Goal: Task Accomplishment & Management: Use online tool/utility

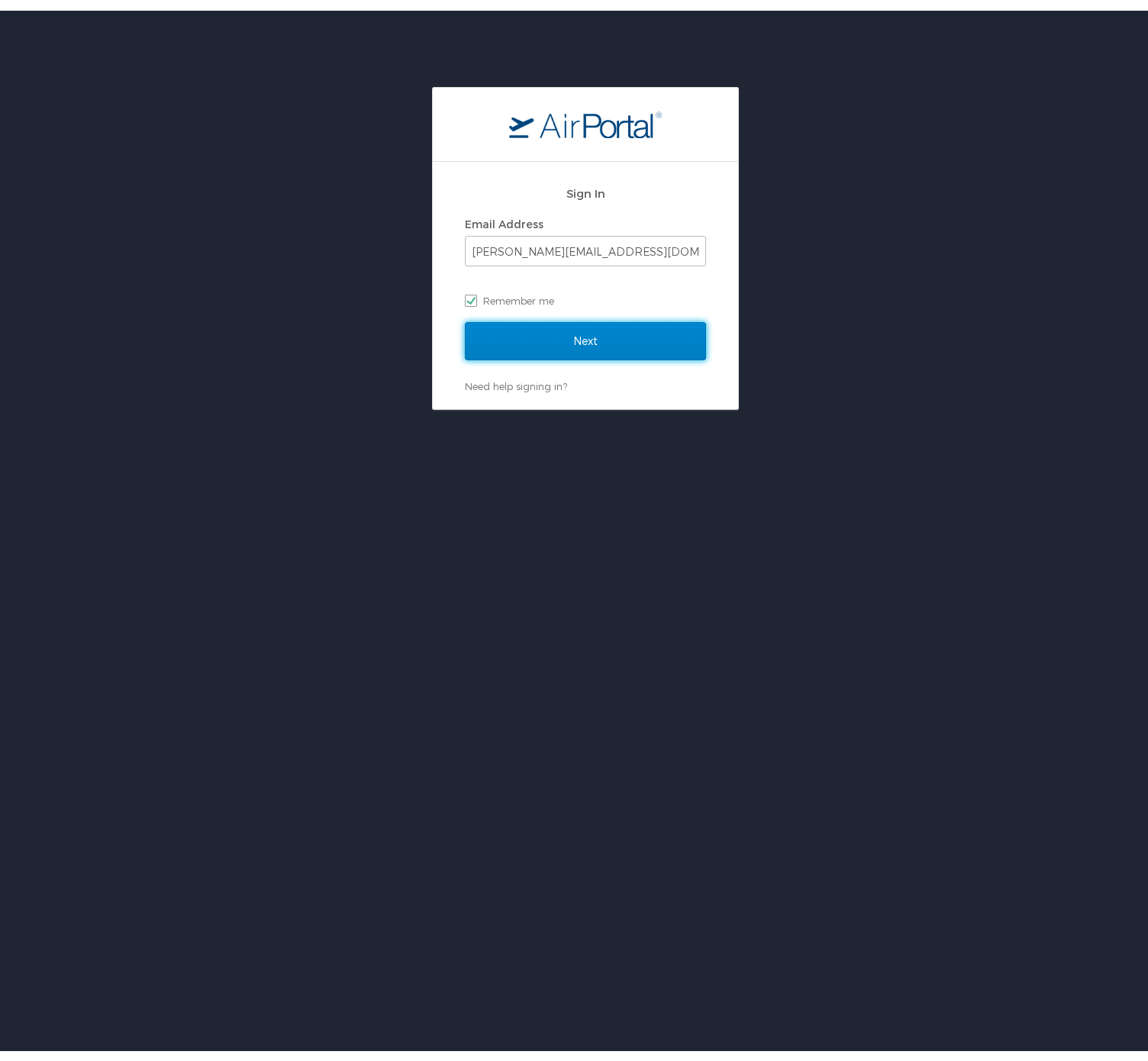
click at [663, 331] on input "Next" at bounding box center [585, 331] width 241 height 38
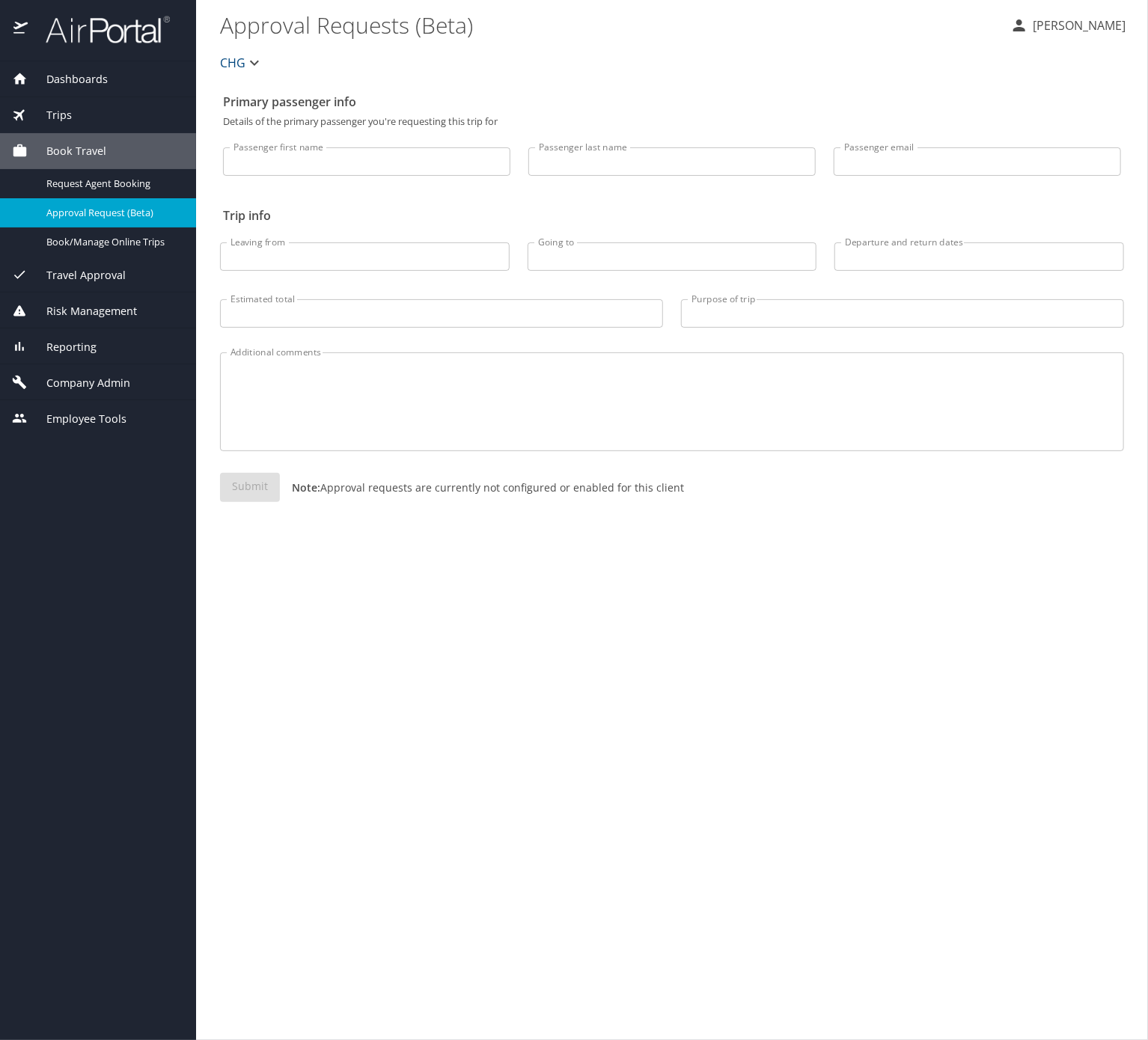
click at [148, 400] on div "Company Admin" at bounding box center [98, 382] width 196 height 36
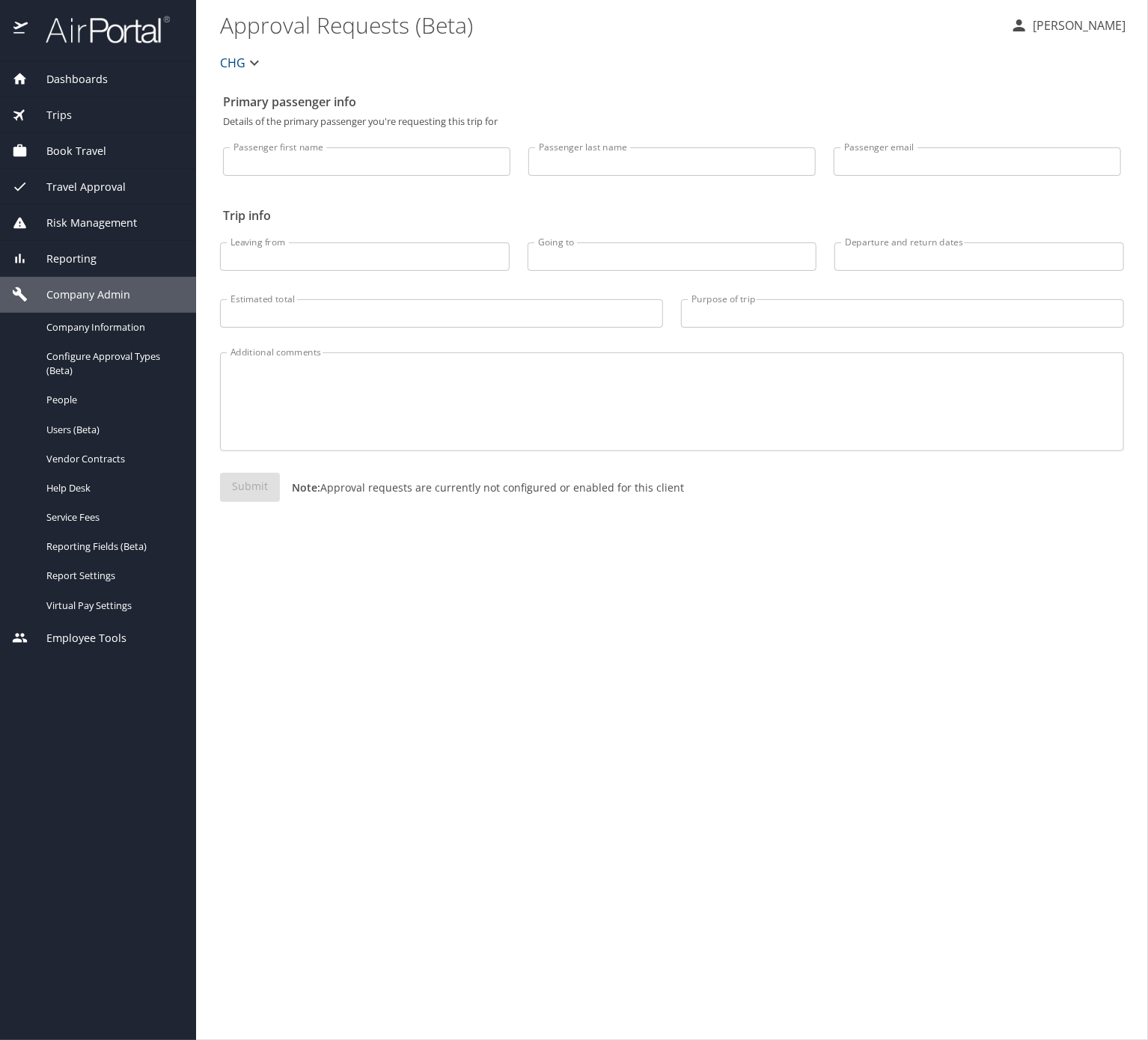
click at [132, 251] on div "Reporting" at bounding box center [98, 259] width 172 height 17
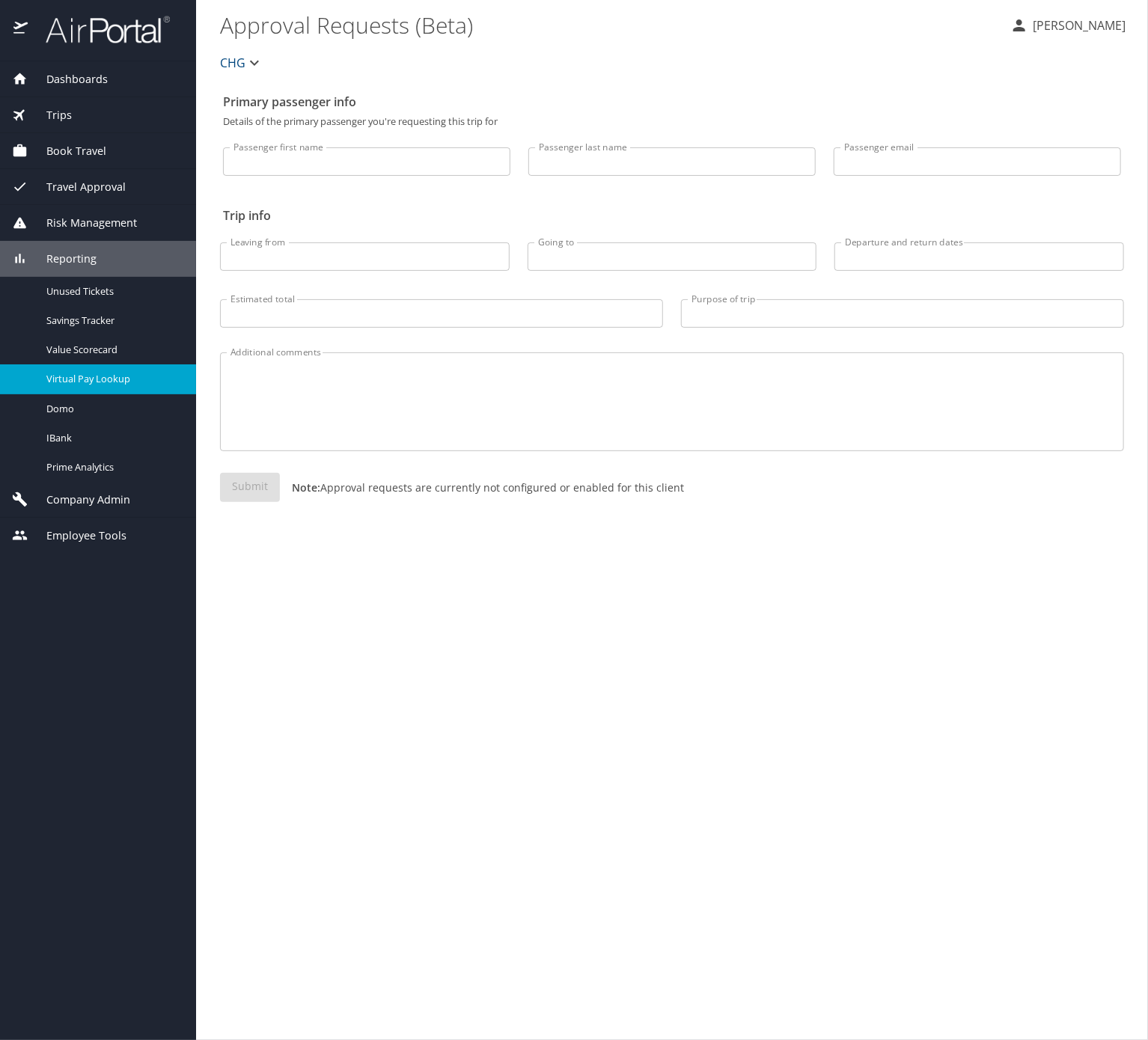
click at [112, 386] on span "Virtual Pay Lookup" at bounding box center [112, 379] width 132 height 14
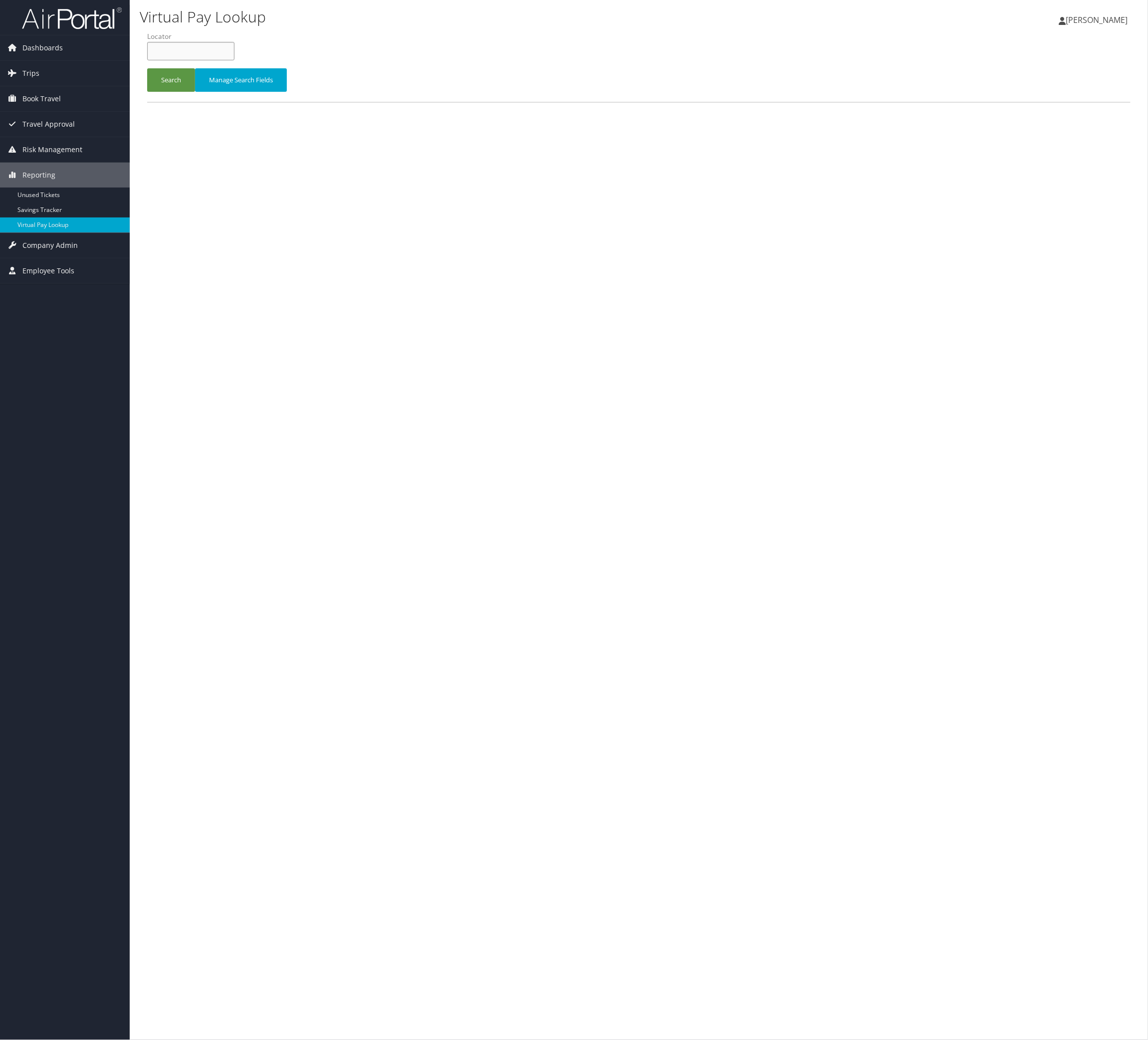
click at [194, 60] on input "text" at bounding box center [191, 51] width 87 height 19
paste input "JBAWHM"
type input "JBAWHM"
click at [170, 92] on button "Search" at bounding box center [171, 80] width 48 height 24
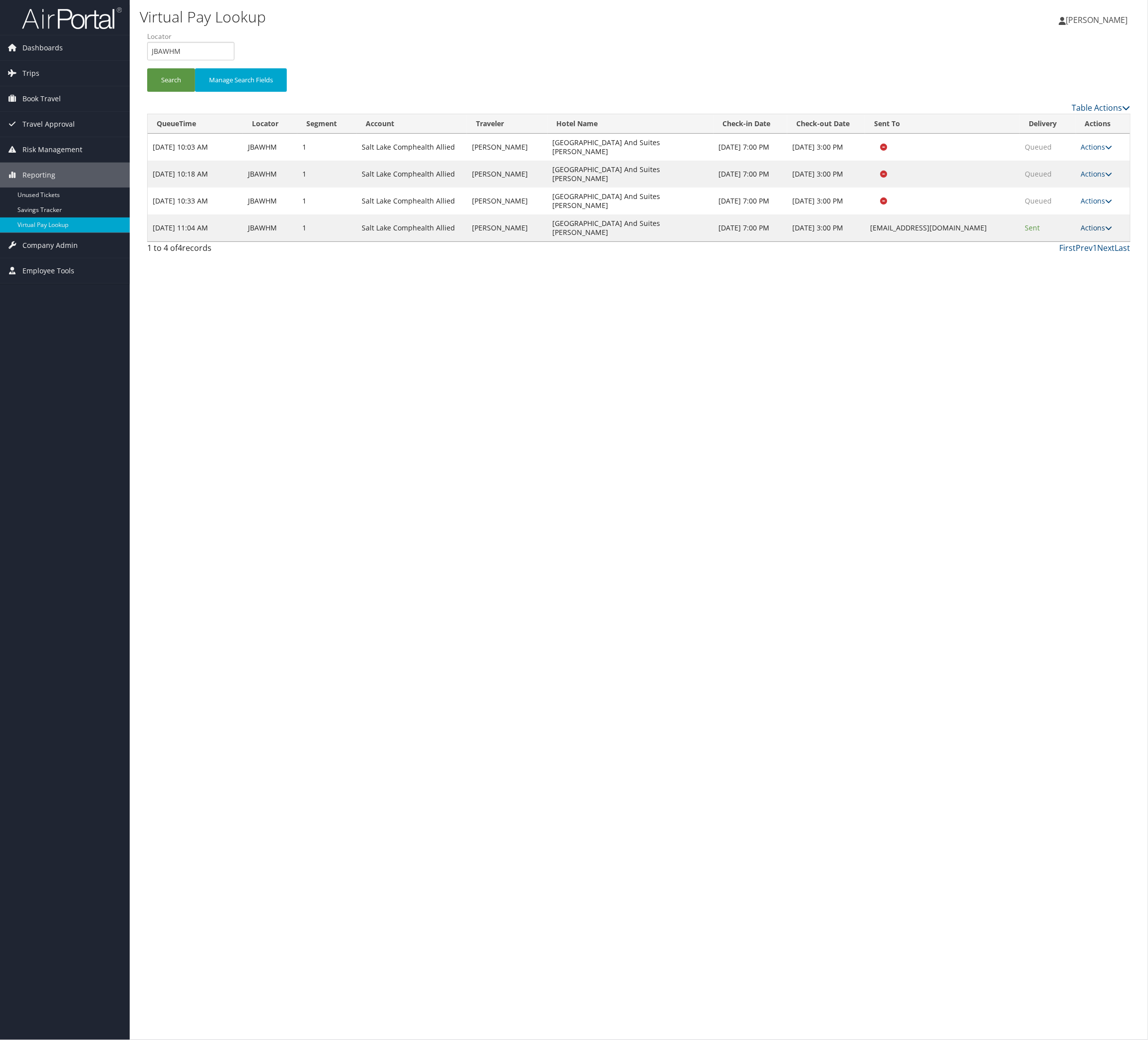
click at [1081, 232] on link "Actions" at bounding box center [1097, 227] width 32 height 10
click at [1066, 390] on link "Logs" at bounding box center [1034, 381] width 63 height 17
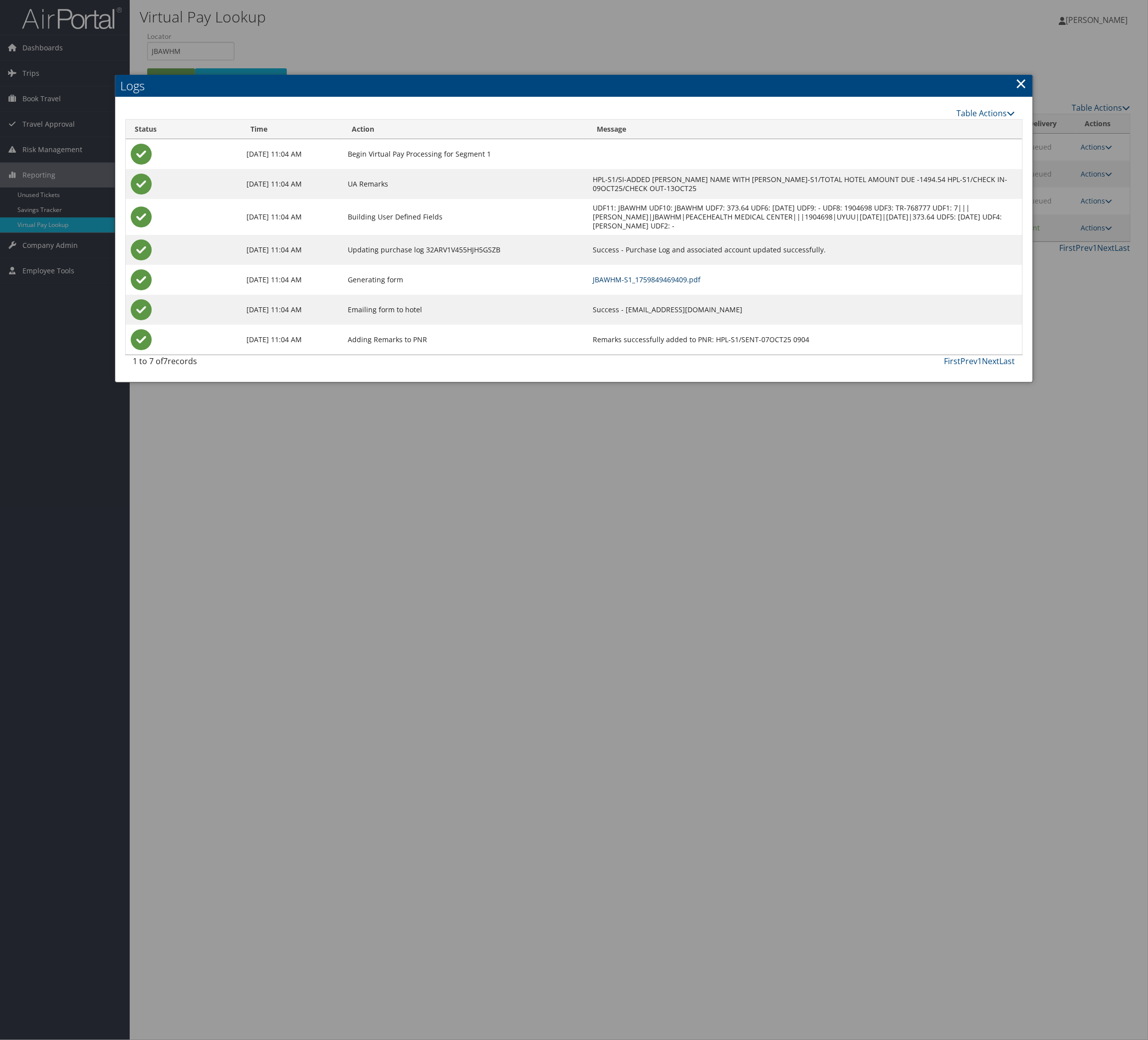
click at [684, 285] on link "JBAWHM-S1_1759849469409.pdf" at bounding box center [647, 280] width 108 height 10
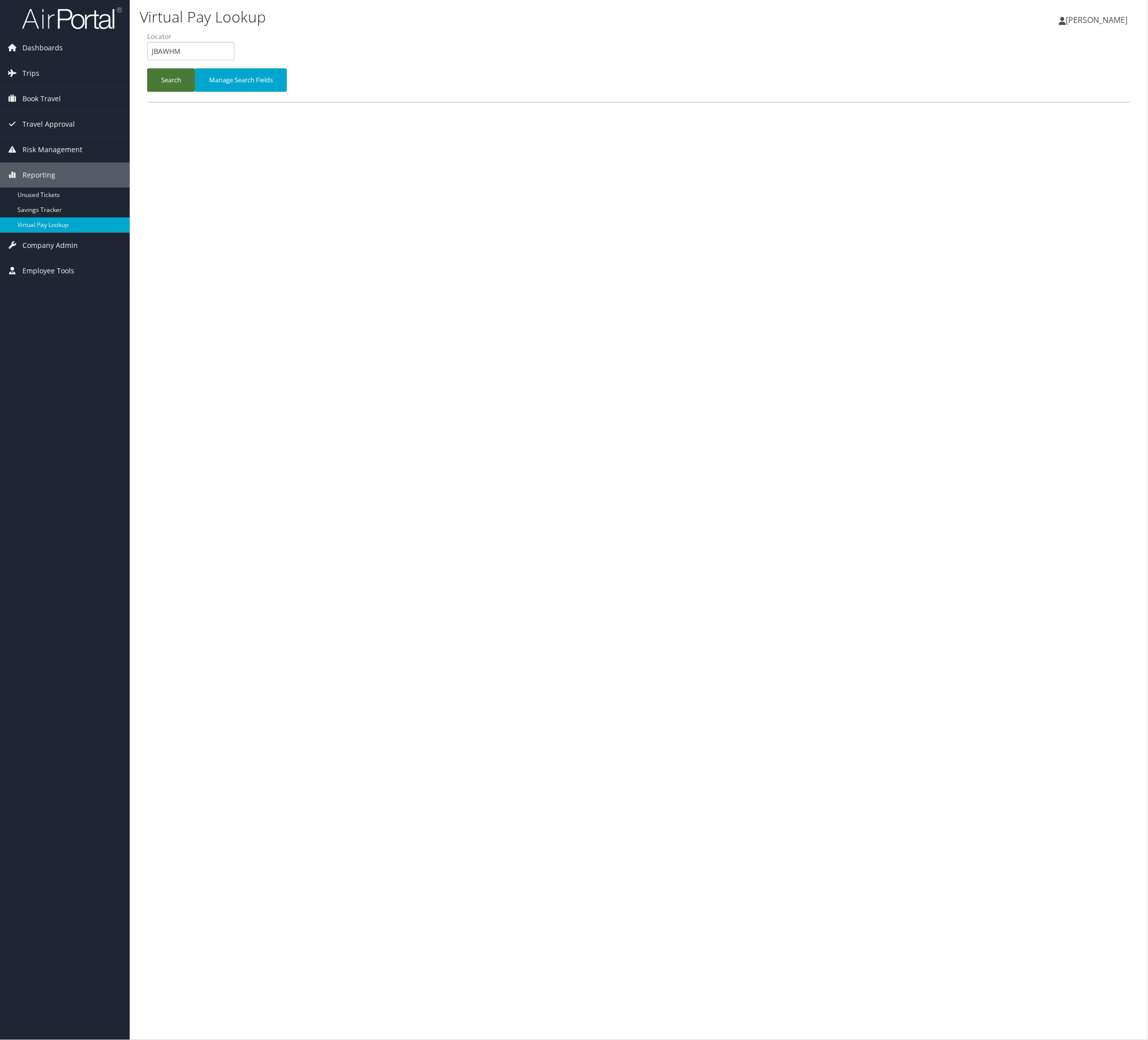
click at [177, 92] on button "Search" at bounding box center [171, 80] width 48 height 24
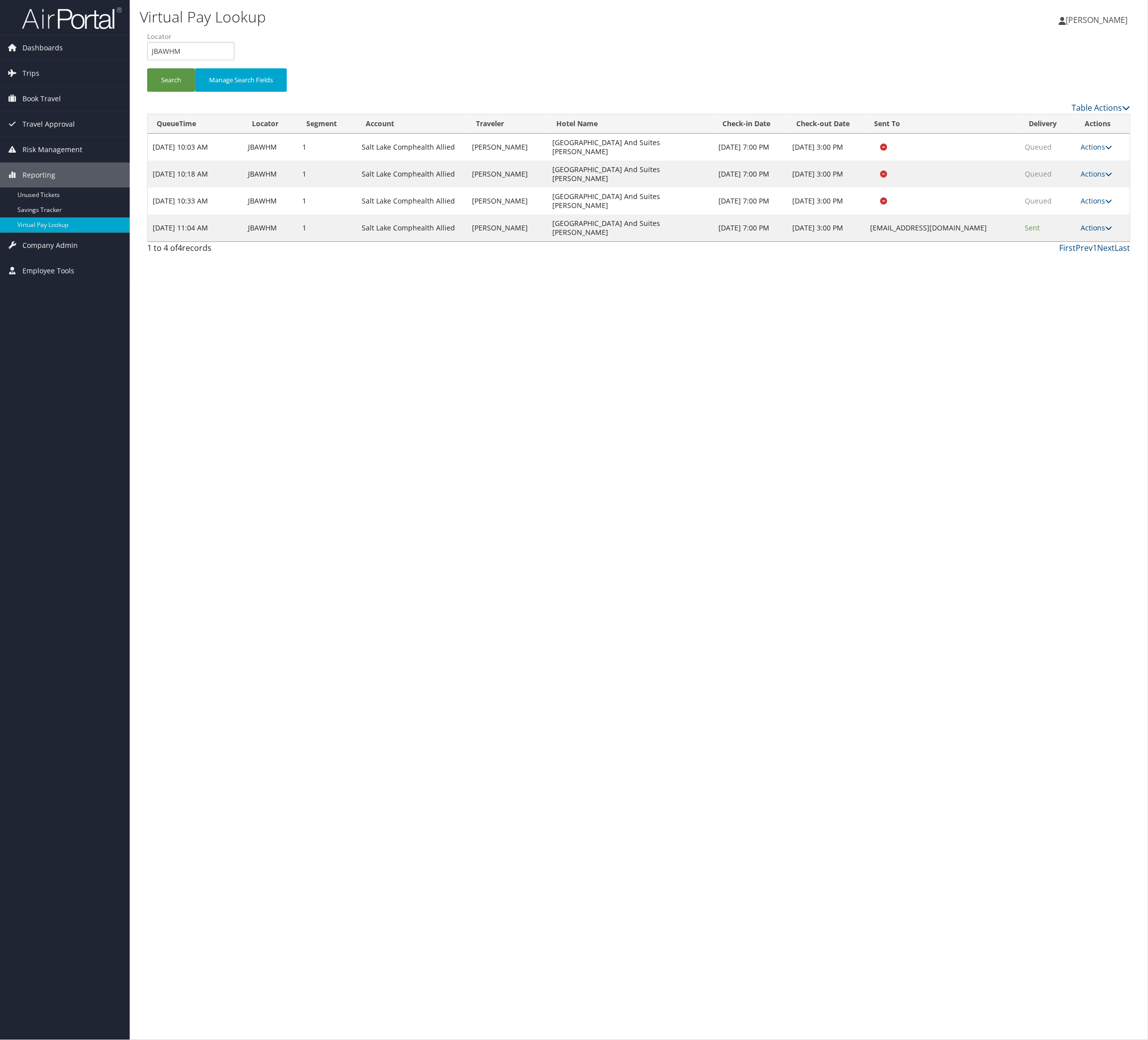
click at [1106, 231] on icon at bounding box center [1109, 228] width 7 height 7
click at [1051, 390] on link "Logs" at bounding box center [1034, 381] width 63 height 17
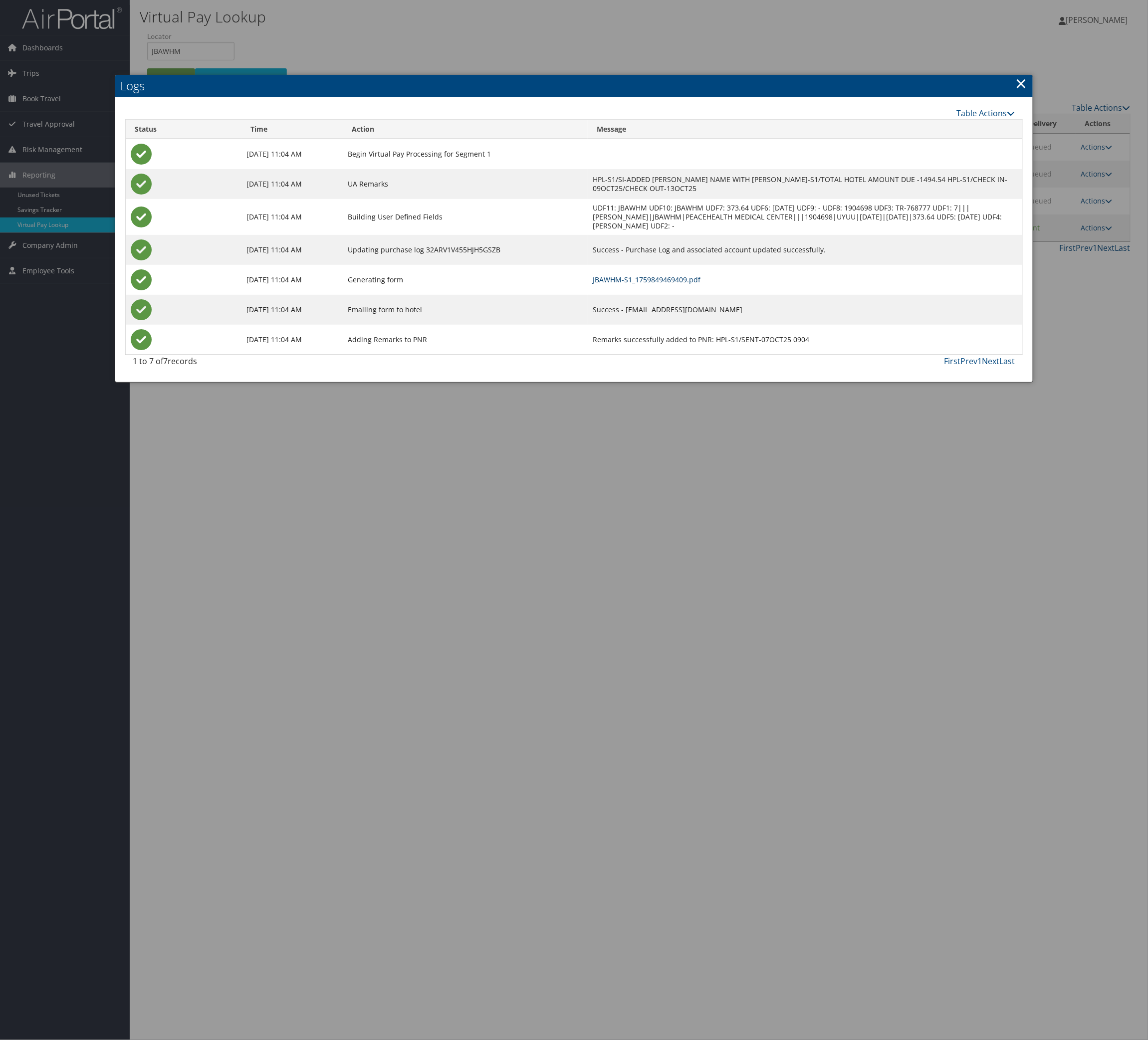
click at [701, 285] on link "JBAWHM-S1_1759849469409.pdf" at bounding box center [647, 280] width 108 height 10
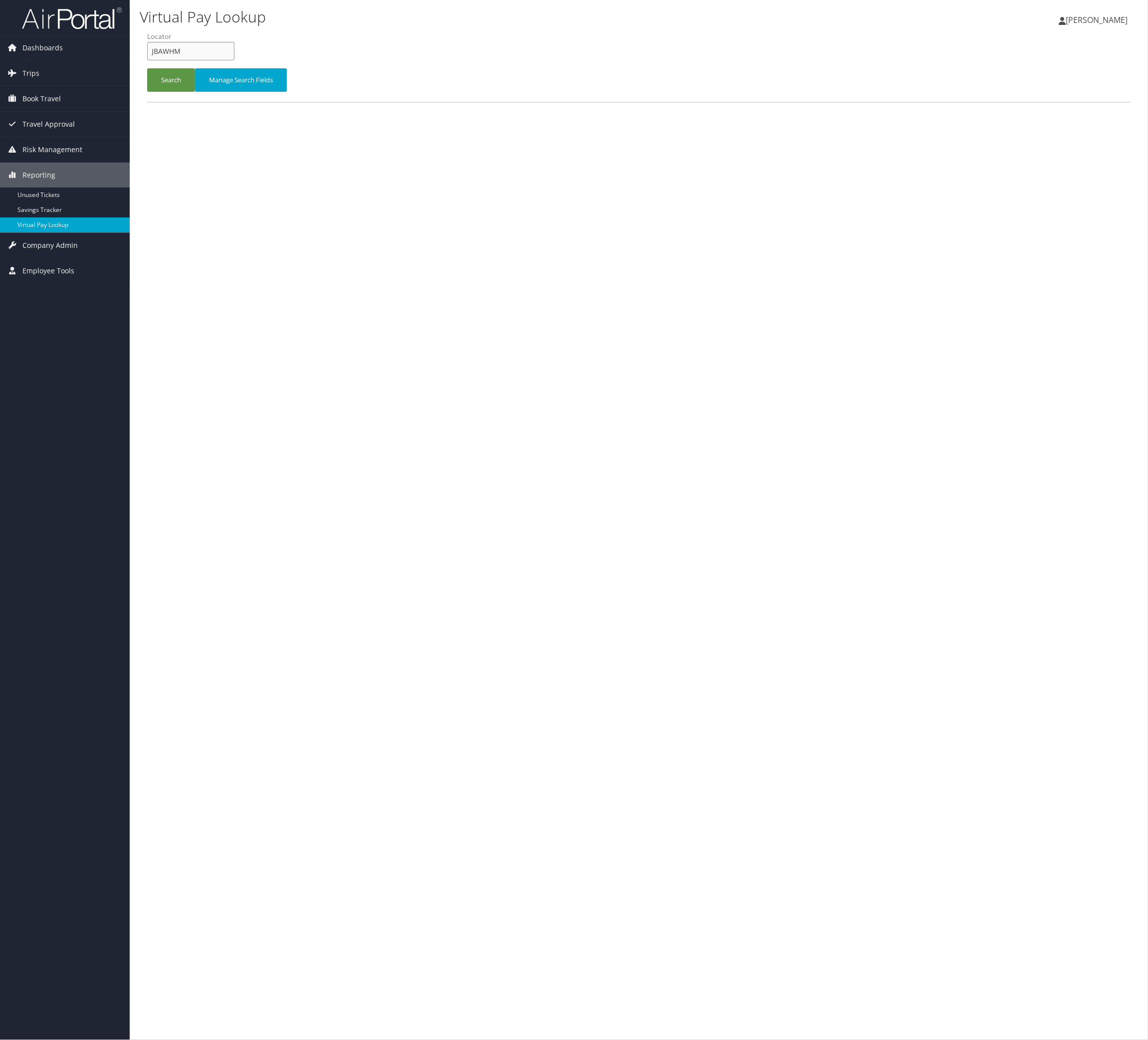
click at [228, 60] on input "JBAWHM" at bounding box center [191, 51] width 87 height 19
paste input "WXAYYO"
click at [195, 92] on button "Search" at bounding box center [171, 80] width 48 height 24
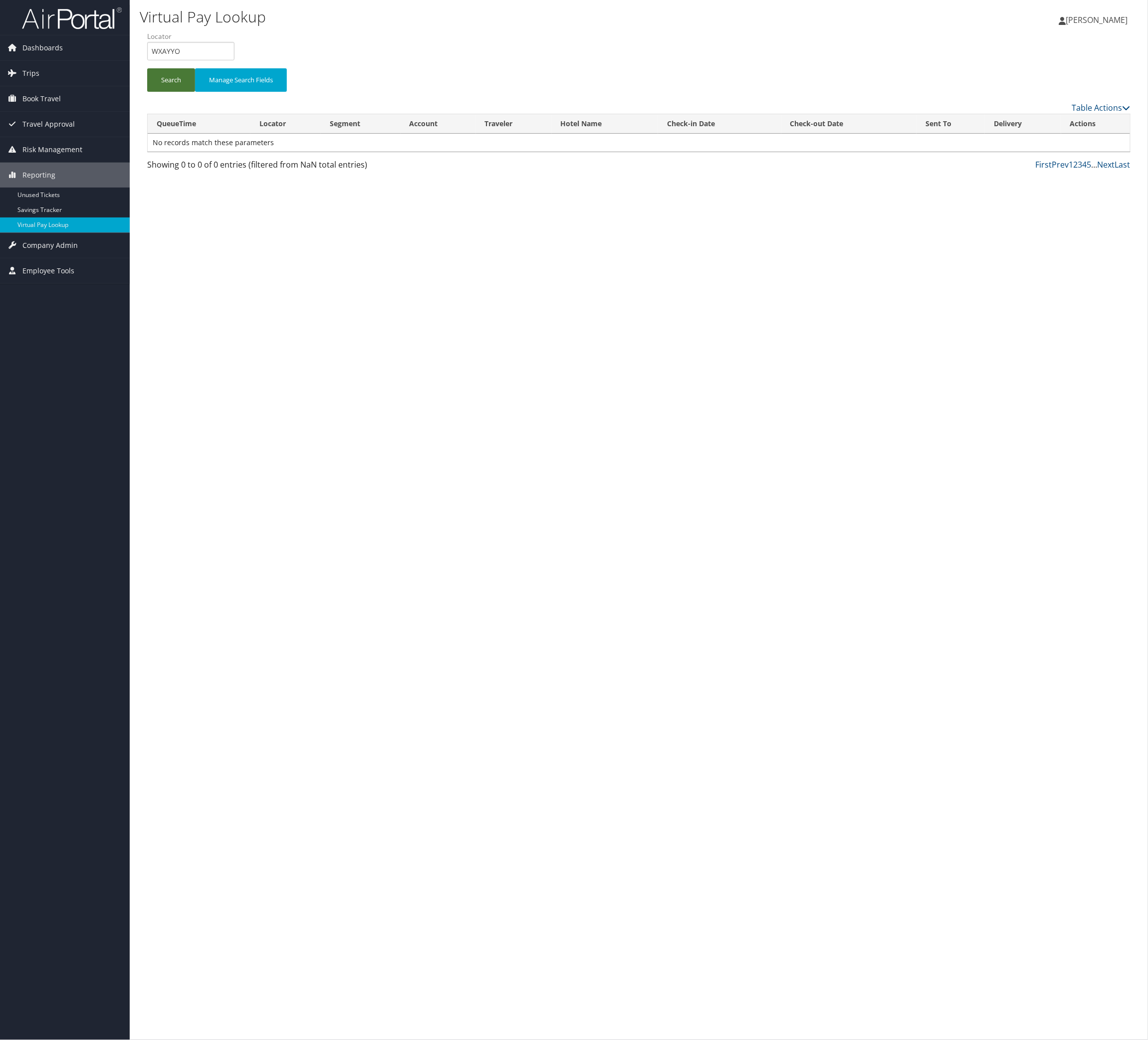
click at [179, 92] on button "Search" at bounding box center [171, 80] width 48 height 24
click at [183, 60] on input "WXAYYO" at bounding box center [191, 51] width 87 height 19
drag, startPoint x: 183, startPoint y: 66, endPoint x: 205, endPoint y: 132, distance: 69.6
click at [183, 60] on input "WXAYYO" at bounding box center [191, 51] width 87 height 19
paste input "HXYTJL"
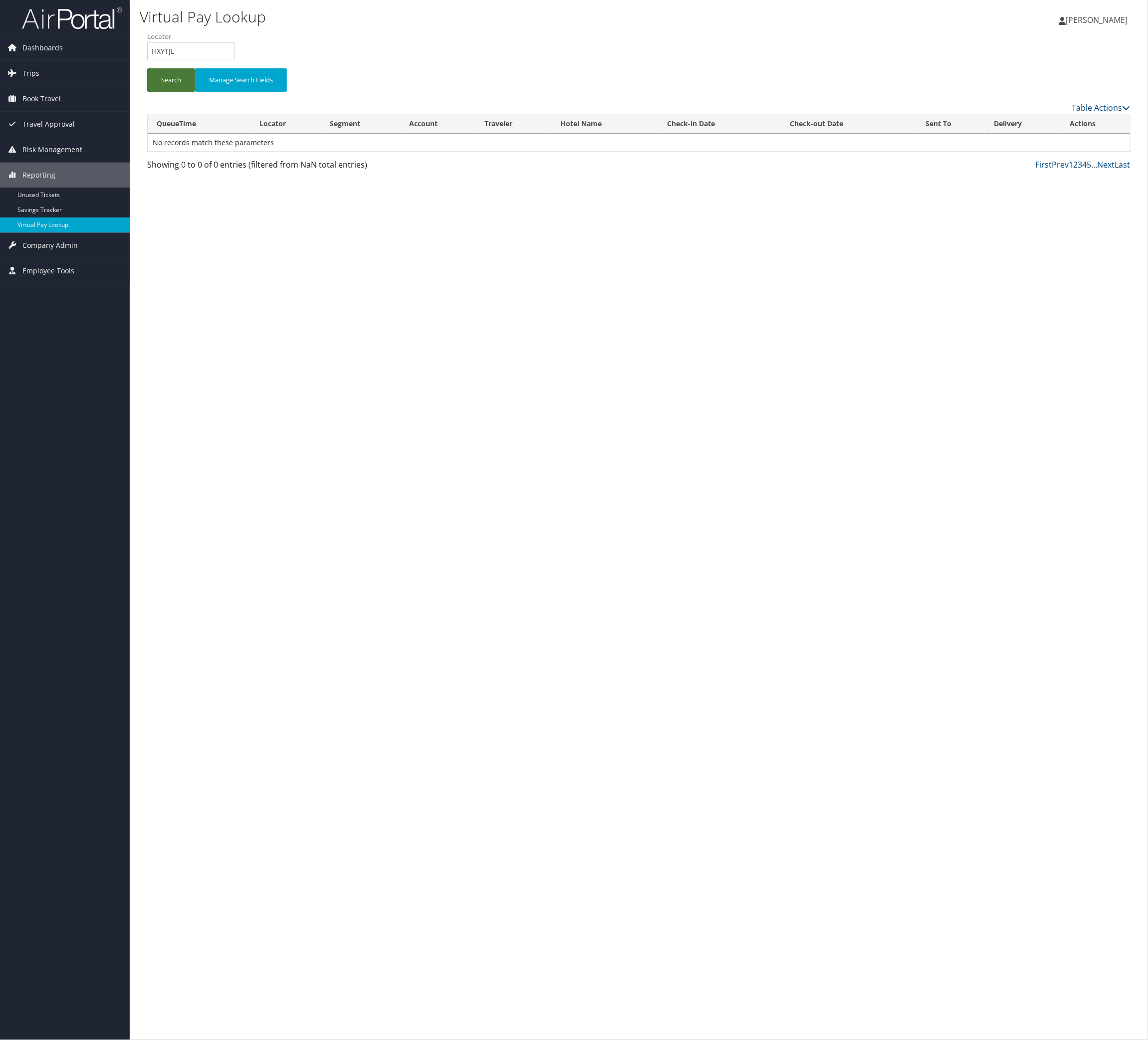
click at [195, 92] on button "Search" at bounding box center [171, 80] width 48 height 24
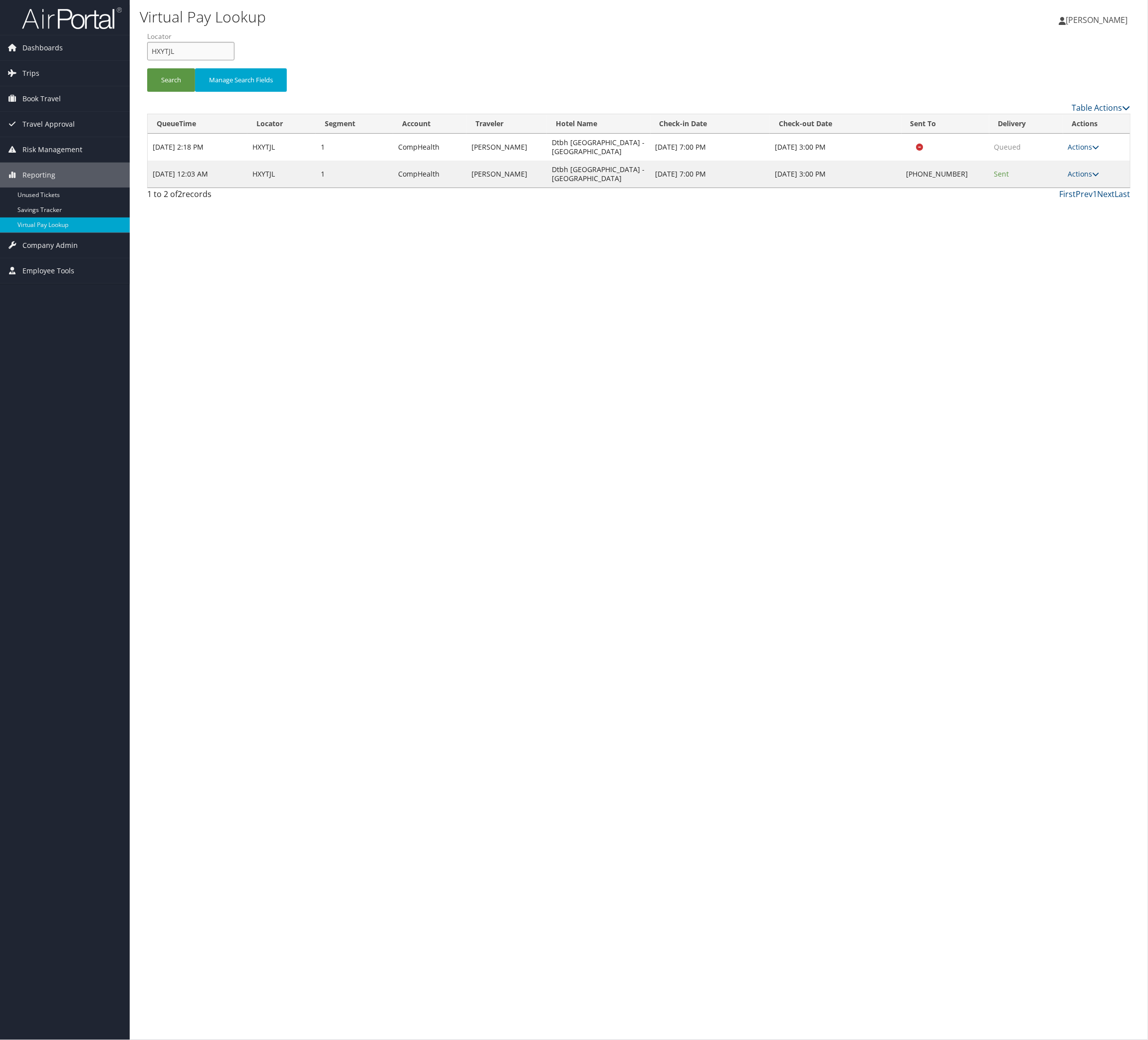
click at [195, 60] on input "HXYTJL" at bounding box center [191, 51] width 87 height 19
paste input "CSYCOB"
click at [183, 92] on button "Search" at bounding box center [171, 80] width 48 height 24
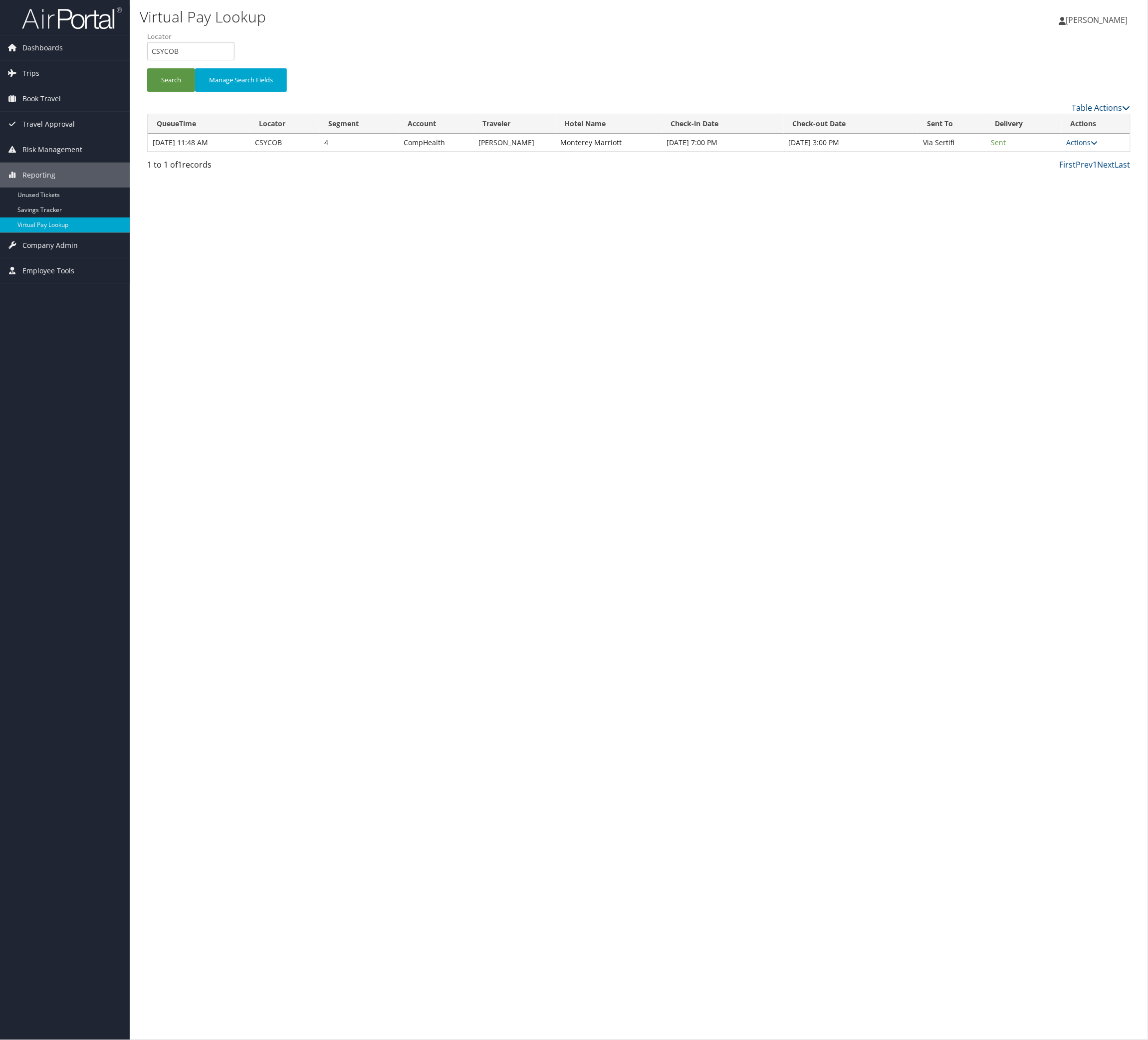
click at [638, 460] on div "Virtual Pay Lookup [PERSON_NAME] [PERSON_NAME] My Settings Travel Agency Contac…" at bounding box center [639, 520] width 1018 height 1040
drag, startPoint x: 167, startPoint y: 56, endPoint x: 177, endPoint y: 70, distance: 17.2
click at [173, 60] on li "Locator CSYCOB" at bounding box center [194, 50] width 95 height 37
click at [177, 60] on input "CSYCOB" at bounding box center [191, 51] width 87 height 19
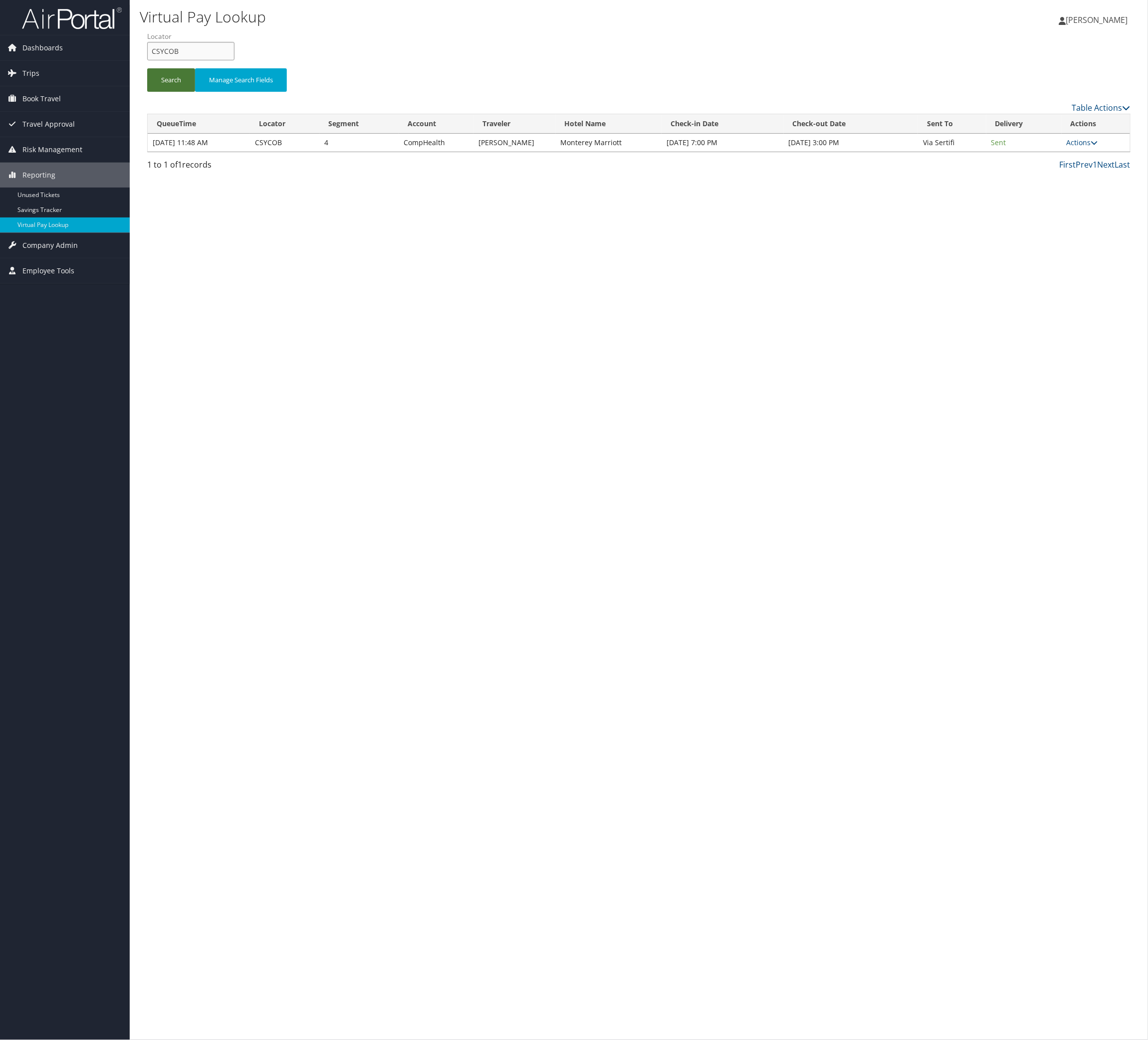
paste input "JROTZR"
type input "JROTZR"
click at [177, 92] on button "Search" at bounding box center [171, 80] width 48 height 24
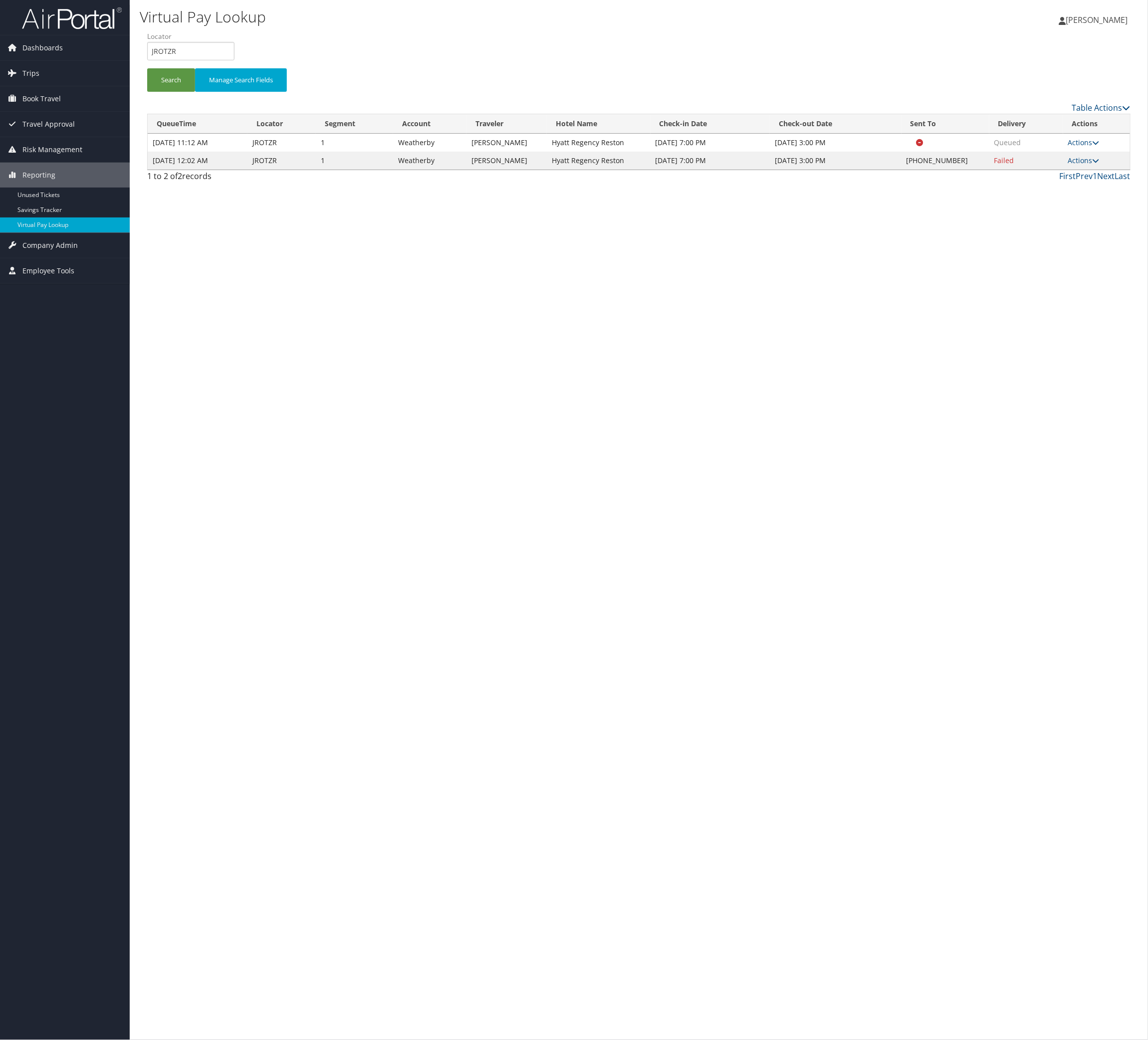
drag, startPoint x: 1111, startPoint y: 248, endPoint x: 1068, endPoint y: 288, distance: 58.7
click at [1100, 164] on icon at bounding box center [1096, 161] width 7 height 7
click at [1047, 242] on link "Logs" at bounding box center [1020, 233] width 85 height 17
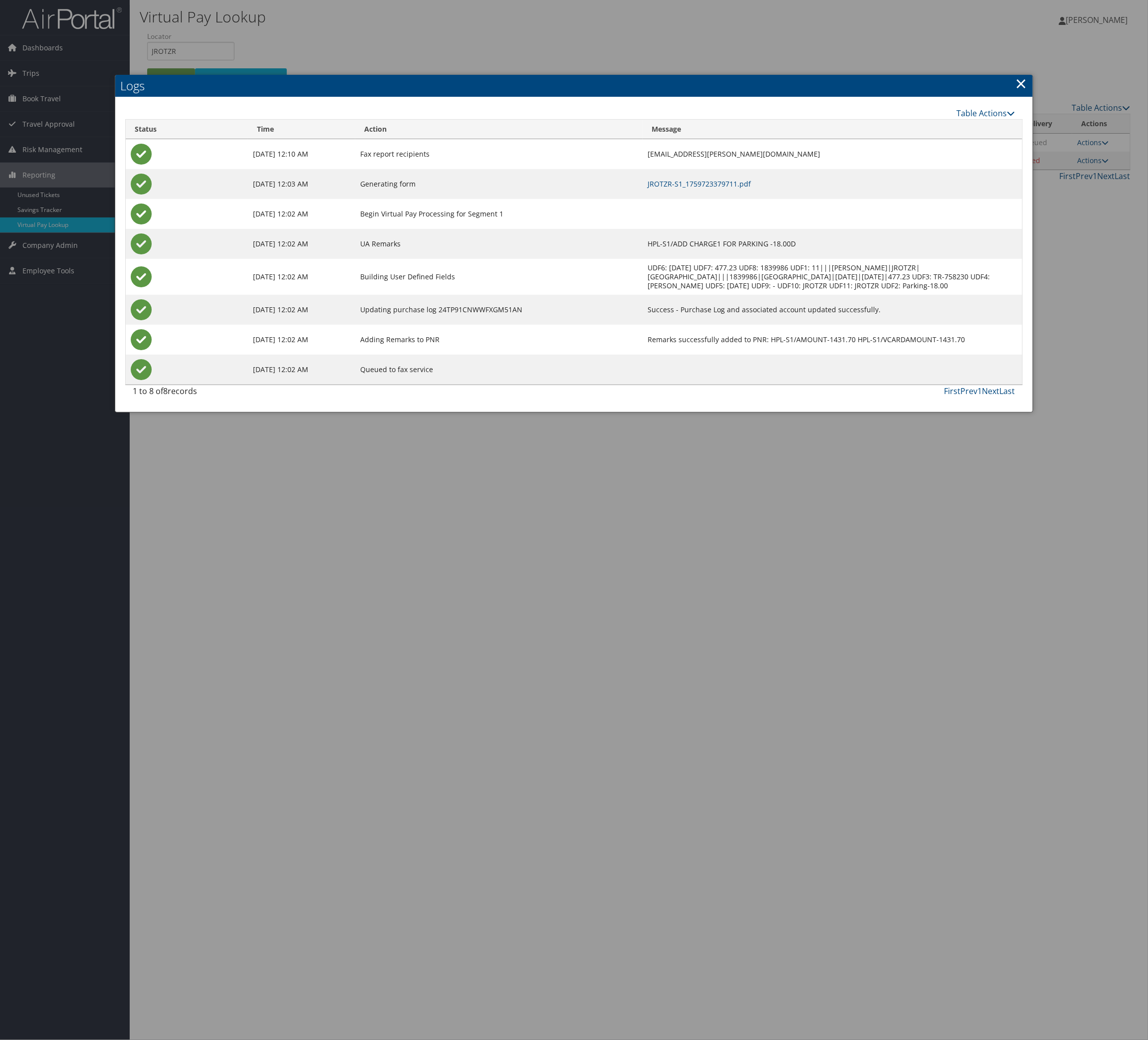
click at [719, 199] on td "JROTZR-S1_1759723379711.pdf" at bounding box center [832, 184] width 379 height 30
click at [719, 189] on link "JROTZR-S1_1759723379711.pdf" at bounding box center [699, 184] width 103 height 10
